Goal: Obtain resource: Download file/media

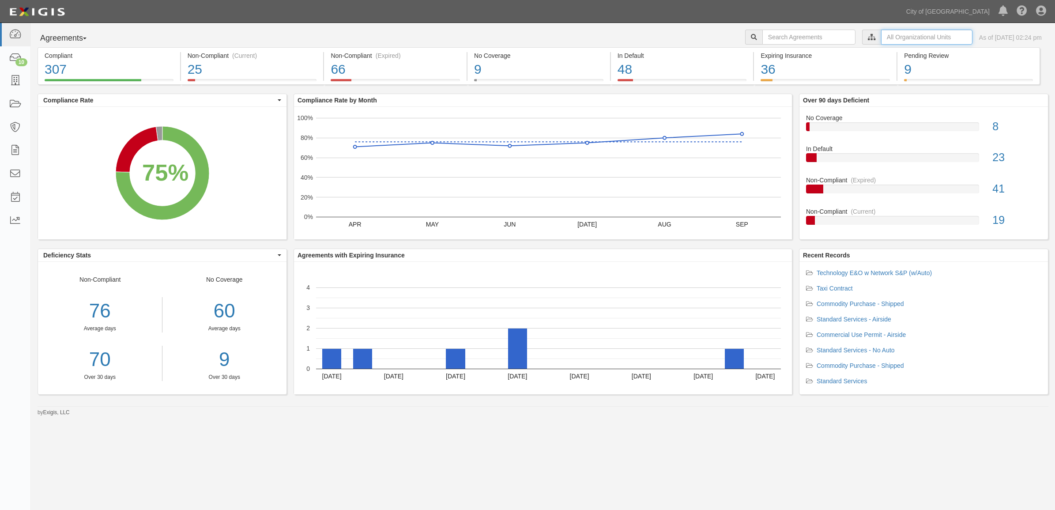
click at [881, 37] on input "text" at bounding box center [926, 37] width 91 height 15
click at [766, 51] on input "City of Phoenix, Aviation Department" at bounding box center [768, 53] width 6 height 6
checkbox input "true"
click at [778, 51] on icon at bounding box center [779, 53] width 6 height 4
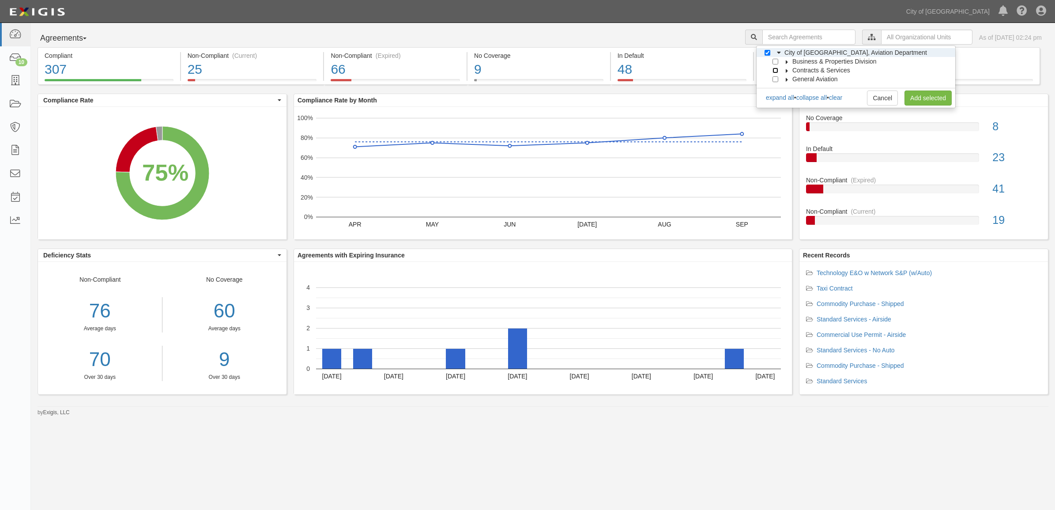
click at [773, 68] on input "Contracts & Services" at bounding box center [776, 71] width 6 height 6
checkbox input "true"
click at [927, 101] on link "Add selected" at bounding box center [928, 98] width 47 height 15
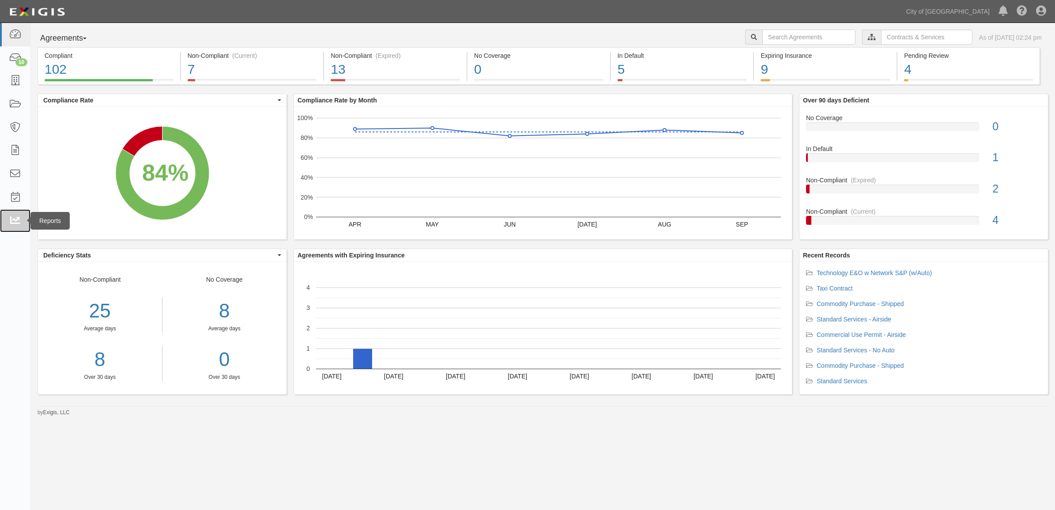
click at [20, 220] on icon at bounding box center [15, 221] width 12 height 10
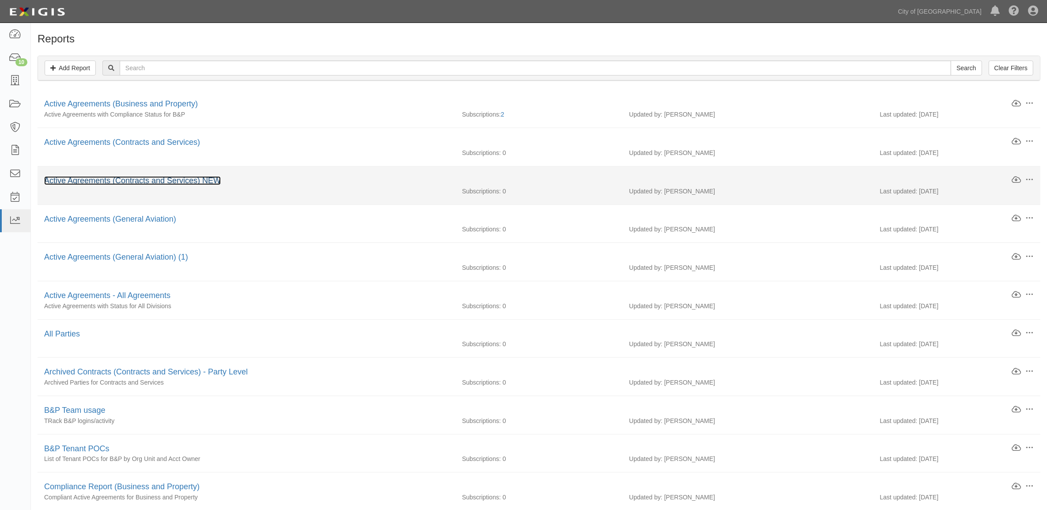
click at [95, 180] on link "Active Agreements (Contracts and Services) NEW" at bounding box center [132, 180] width 177 height 9
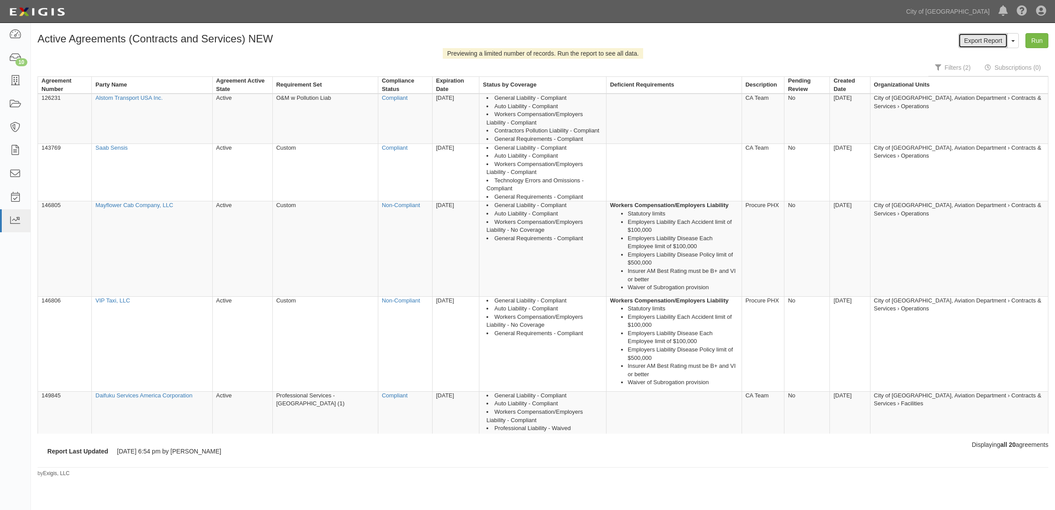
click at [979, 37] on link "Export Report" at bounding box center [982, 40] width 49 height 15
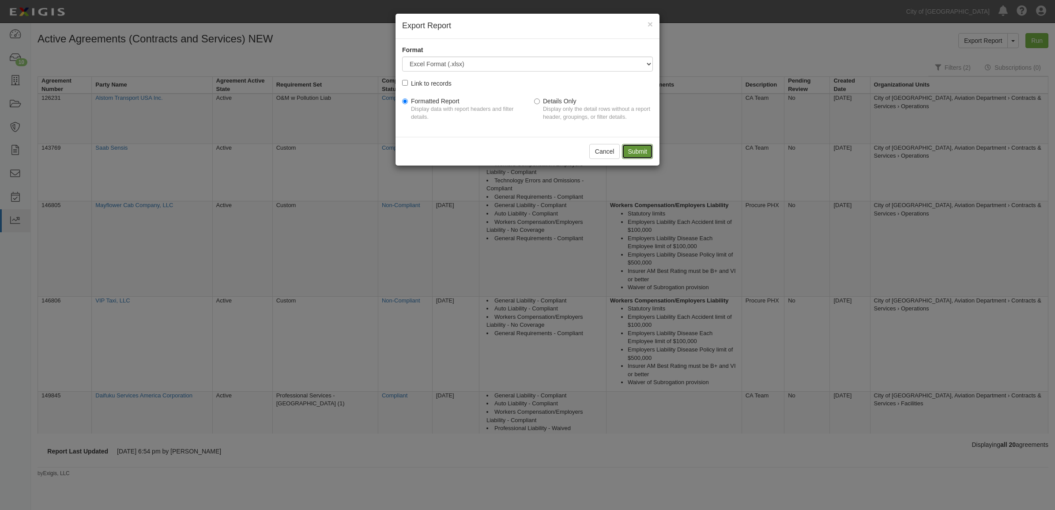
click at [636, 154] on input "Submit" at bounding box center [637, 151] width 31 height 15
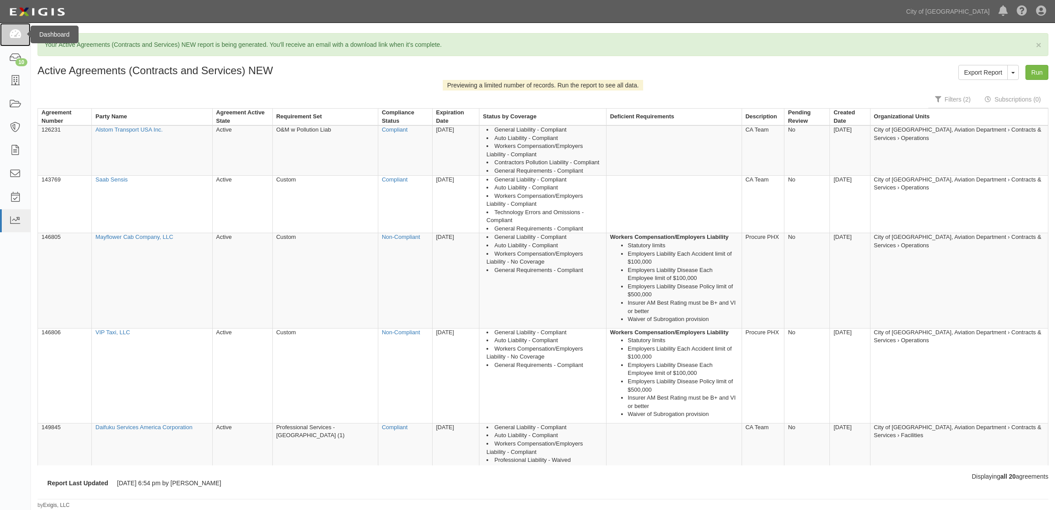
click at [5, 35] on link at bounding box center [15, 34] width 30 height 23
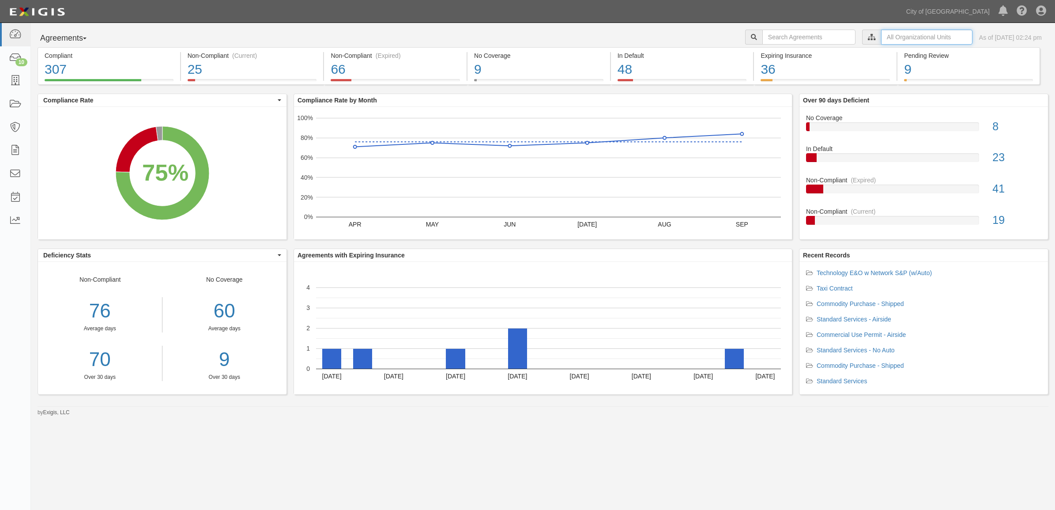
click at [888, 40] on input "text" at bounding box center [926, 37] width 91 height 15
click at [776, 53] on icon at bounding box center [779, 53] width 6 height 4
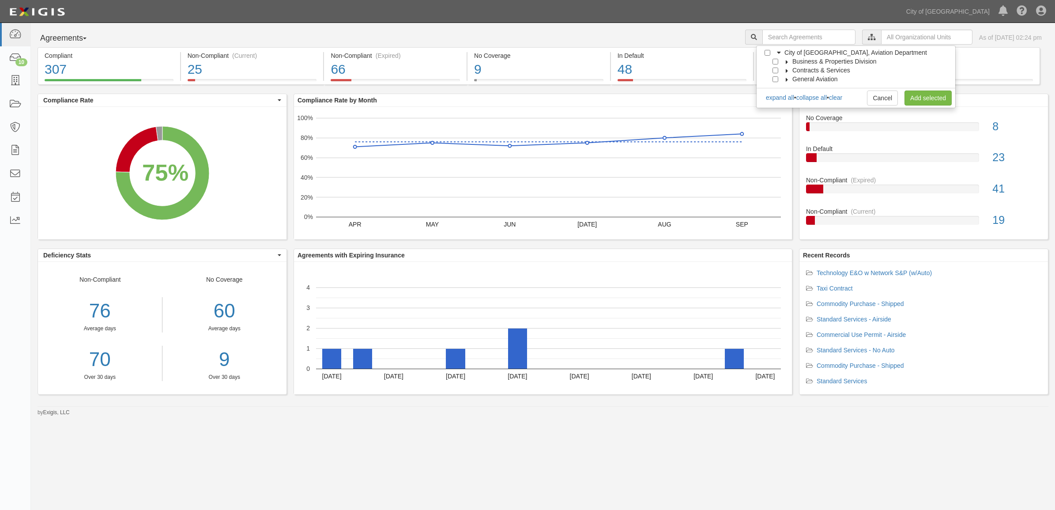
click at [779, 72] on div at bounding box center [777, 70] width 8 height 6
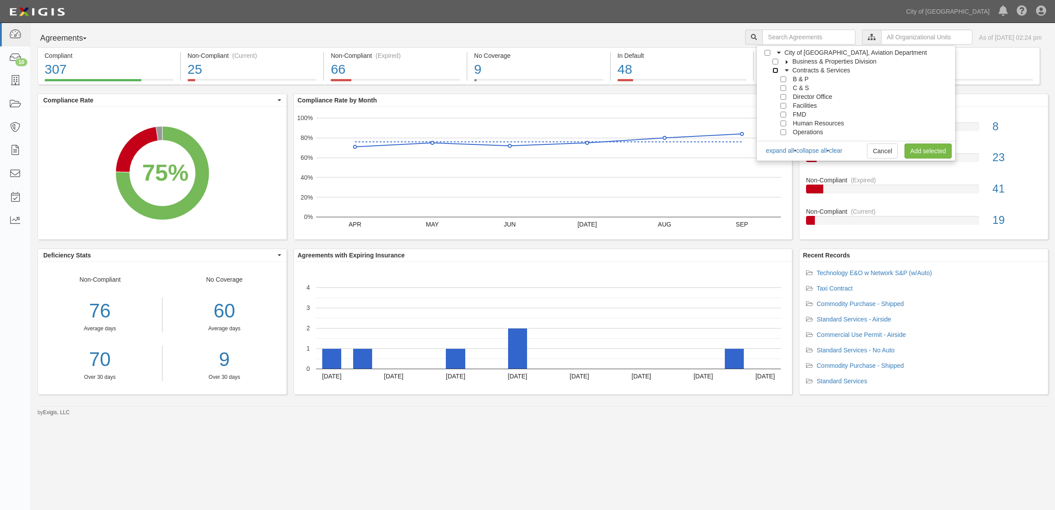
click at [777, 71] on input "Contracts & Services" at bounding box center [776, 71] width 6 height 6
checkbox input "true"
click at [933, 153] on link "Add selected" at bounding box center [928, 150] width 47 height 15
